Goal: Find specific page/section: Find specific page/section

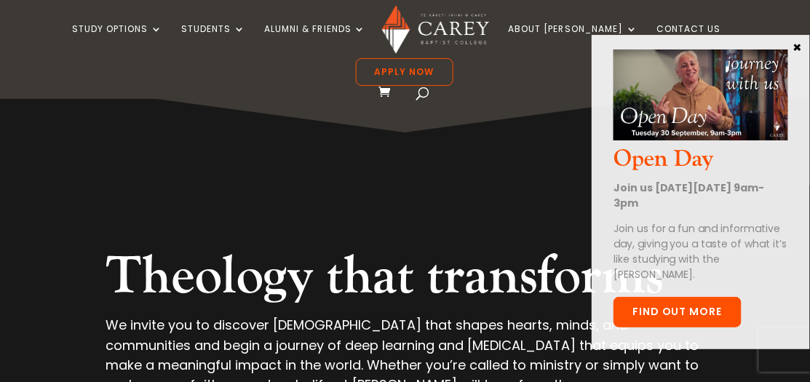
click at [678, 309] on link "Find out more" at bounding box center [677, 312] width 128 height 31
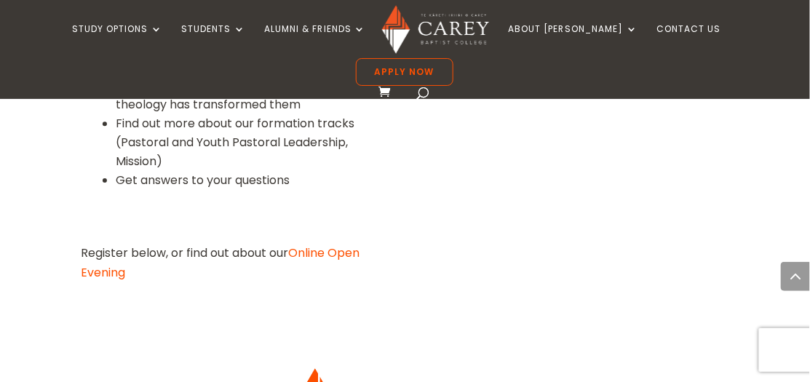
scroll to position [970, 0]
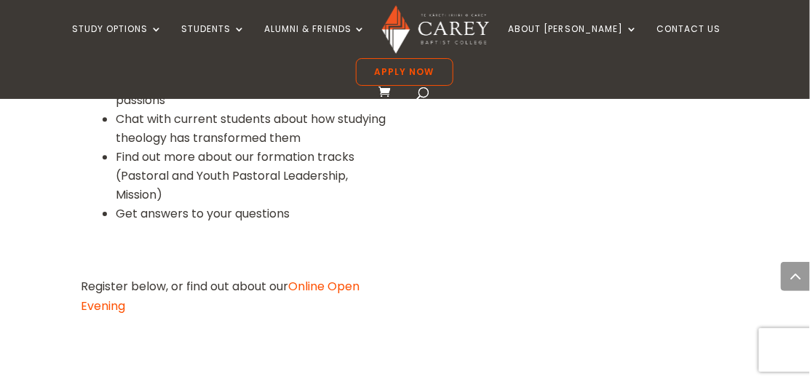
click at [318, 278] on link "Online Open Evening" at bounding box center [220, 296] width 279 height 36
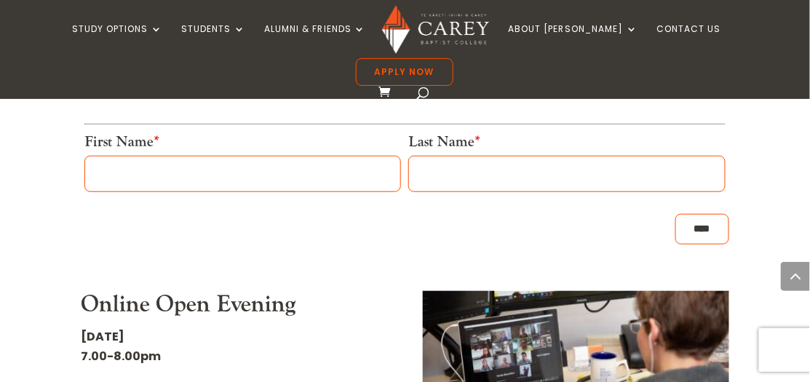
scroll to position [1224, 0]
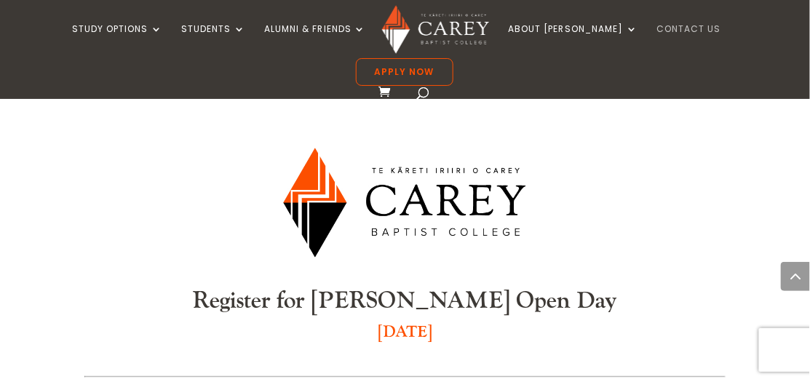
click at [656, 38] on link "Contact Us" at bounding box center [688, 41] width 64 height 34
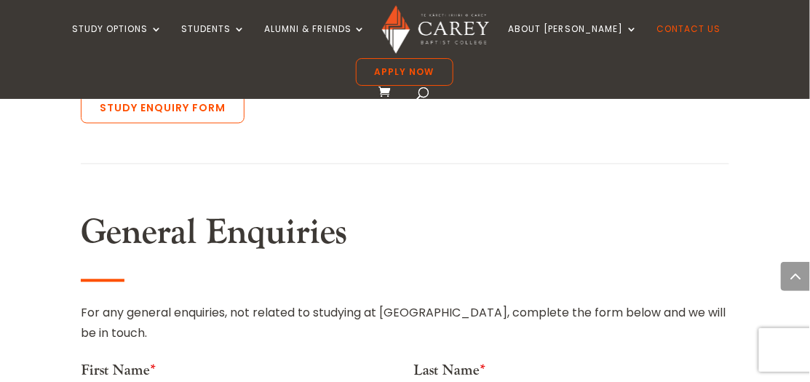
scroll to position [618, 0]
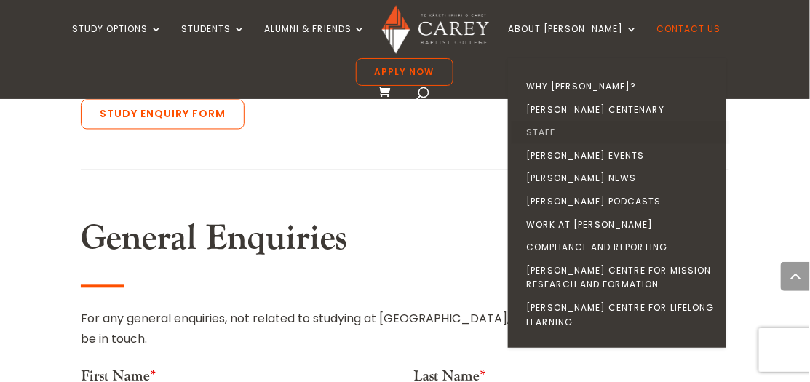
click at [512, 141] on link "Staff" at bounding box center [621, 132] width 218 height 23
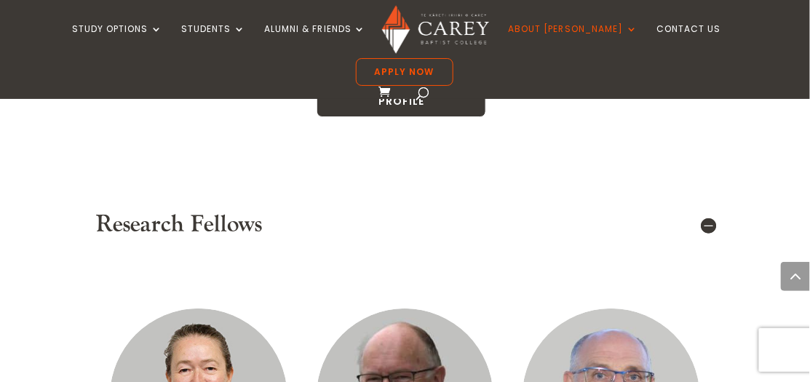
scroll to position [7761, 0]
